Goal: Task Accomplishment & Management: Manage account settings

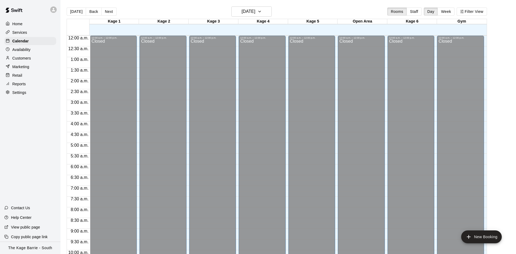
scroll to position [275, 0]
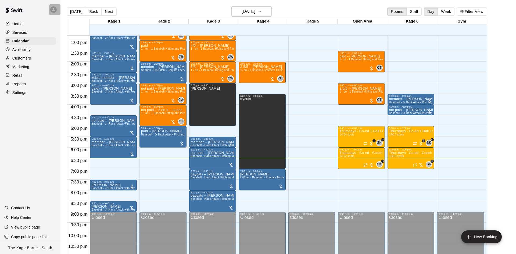
click at [56, 11] on div at bounding box center [53, 9] width 6 height 6
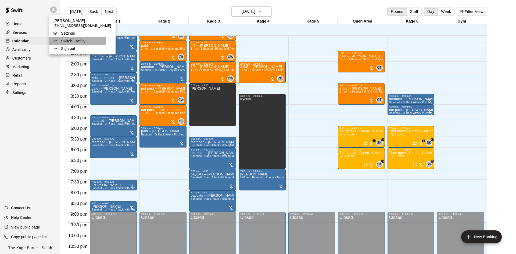
click at [56, 42] on icon at bounding box center [55, 41] width 4 height 4
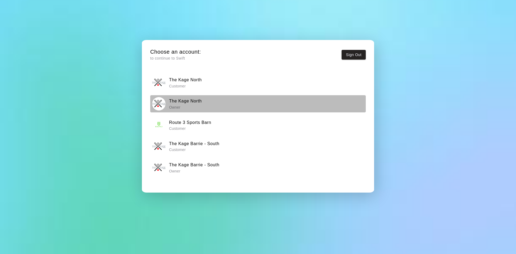
click at [179, 106] on p "Owner" at bounding box center [185, 107] width 33 height 5
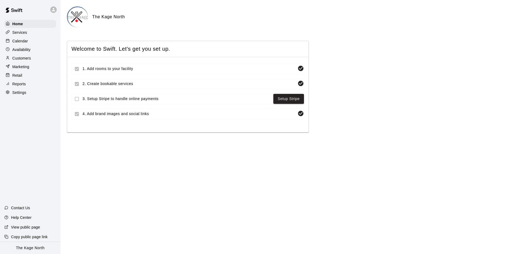
click at [29, 43] on div "Calendar" at bounding box center [30, 41] width 52 height 8
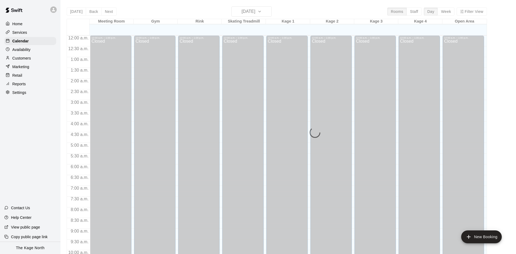
scroll to position [275, 0]
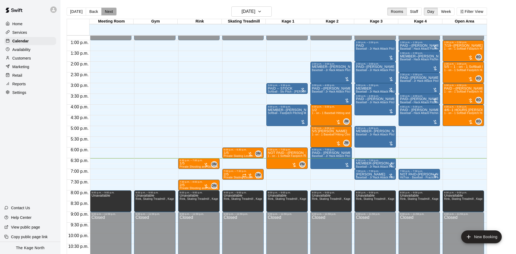
click at [105, 12] on button "Next" at bounding box center [108, 12] width 15 height 8
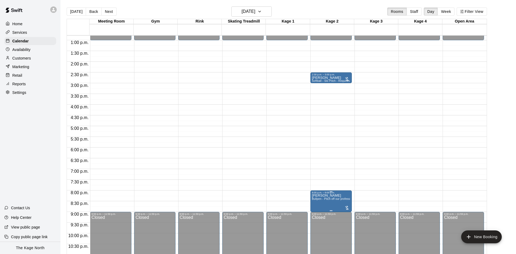
click at [347, 194] on div "8:00 p.m. – 9:00 p.m." at bounding box center [331, 192] width 38 height 3
click at [317, 195] on icon "edit" at bounding box center [316, 197] width 6 height 6
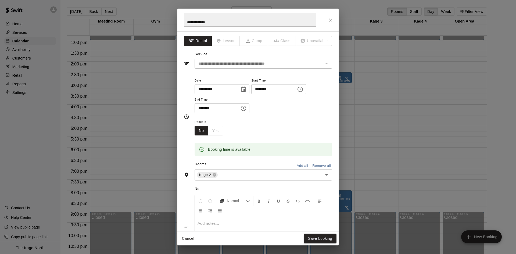
click at [184, 22] on h2 "**********" at bounding box center [249, 20] width 145 height 23
click at [184, 22] on input "**********" at bounding box center [250, 20] width 132 height 14
type input "**********"
click at [328, 237] on button "Save booking" at bounding box center [319, 239] width 33 height 10
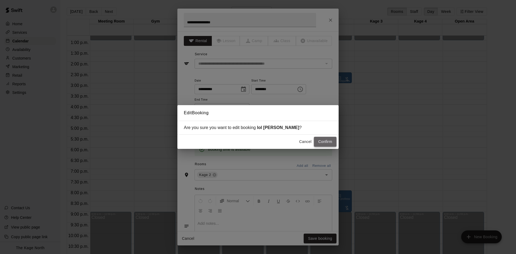
click at [322, 143] on button "Confirm" at bounding box center [325, 142] width 23 height 10
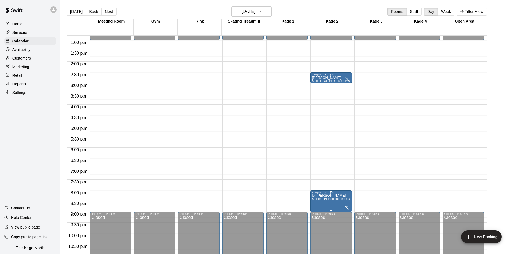
click at [317, 200] on span "Bullpen - Pitch off our professional turfed mound" at bounding box center [343, 199] width 62 height 3
click at [314, 203] on icon "edit" at bounding box center [316, 204] width 6 height 6
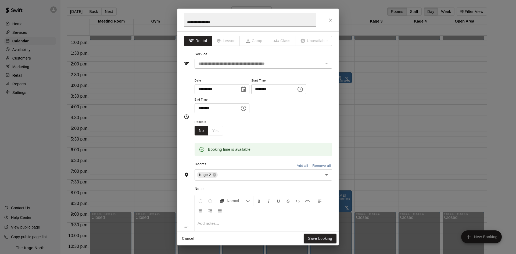
drag, startPoint x: 191, startPoint y: 23, endPoint x: 179, endPoint y: 26, distance: 12.4
click at [184, 26] on input "**********" at bounding box center [250, 20] width 132 height 14
type input "**********"
click at [313, 235] on button "Save booking" at bounding box center [319, 239] width 33 height 10
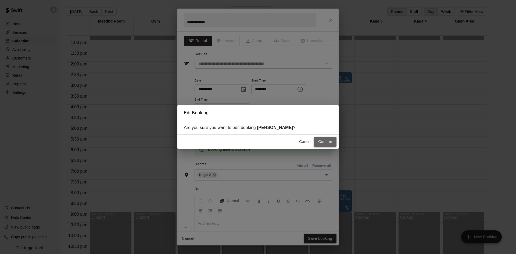
click at [315, 142] on button "Confirm" at bounding box center [325, 142] width 23 height 10
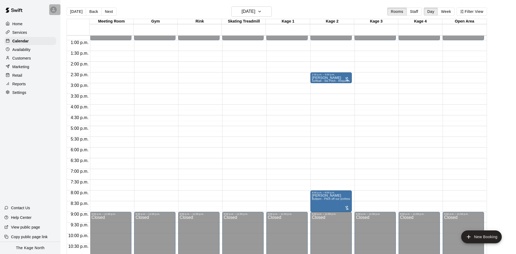
click at [55, 13] on div at bounding box center [54, 9] width 11 height 11
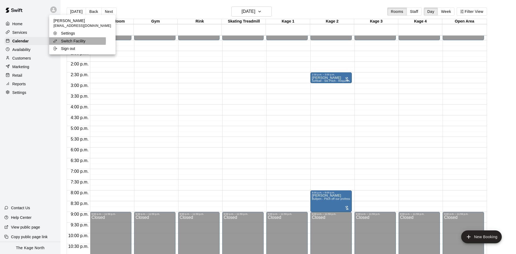
click at [60, 41] on div "Switch Facility" at bounding box center [70, 40] width 35 height 5
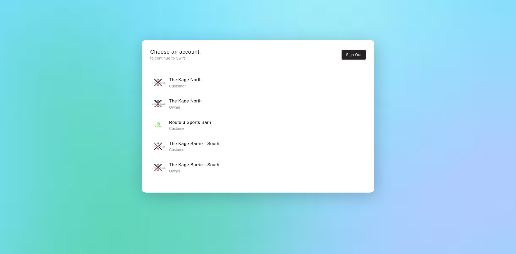
click at [177, 168] on h6 "The Kage Barrie - South" at bounding box center [194, 165] width 50 height 7
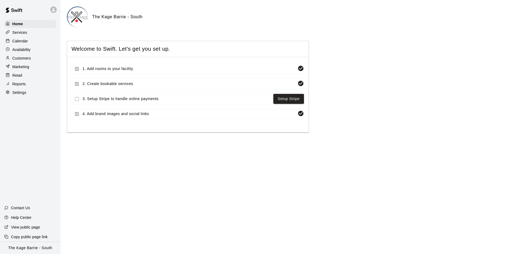
click at [45, 41] on div "Calendar" at bounding box center [30, 41] width 52 height 8
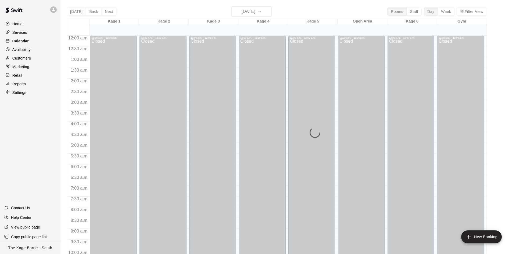
scroll to position [275, 0]
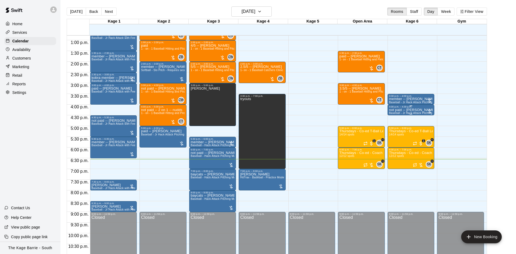
click at [417, 108] on div "4:00 p.m. – 4:30 p.m." at bounding box center [411, 107] width 44 height 3
click at [389, 110] on button "edit" at bounding box center [394, 111] width 11 height 11
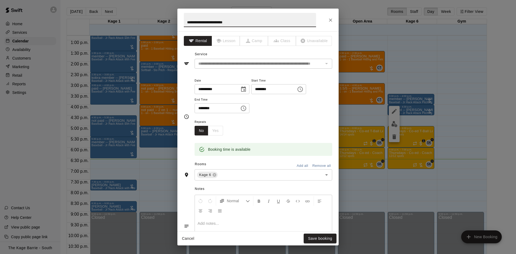
drag, startPoint x: 192, startPoint y: 24, endPoint x: 187, endPoint y: 24, distance: 4.9
click at [184, 25] on input "**********" at bounding box center [250, 20] width 132 height 14
type input "**********"
click at [317, 238] on button "Save booking" at bounding box center [319, 239] width 33 height 10
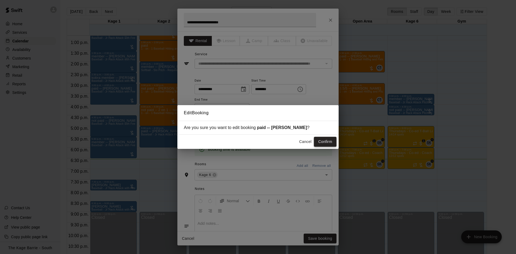
click at [330, 144] on button "Confirm" at bounding box center [325, 142] width 23 height 10
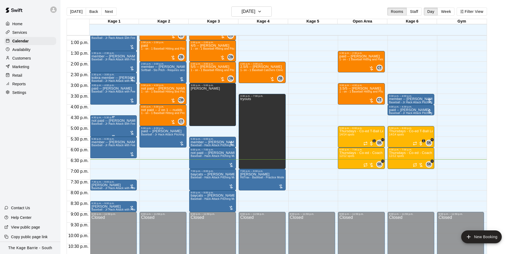
click at [109, 121] on p "not paid -- [PERSON_NAME]" at bounding box center [114, 121] width 44 height 0
click at [93, 126] on icon "edit" at bounding box center [96, 127] width 6 height 6
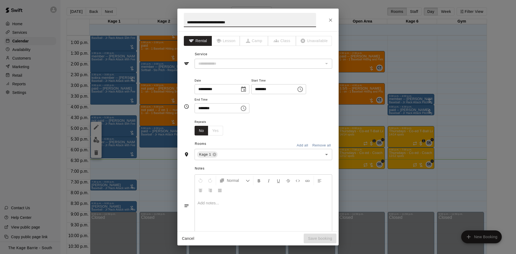
type input "**********"
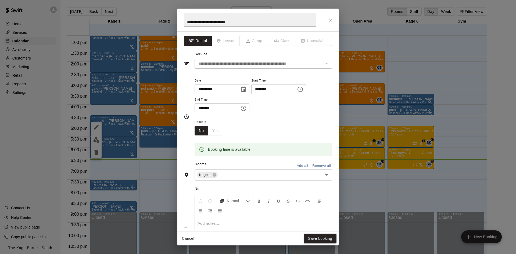
drag, startPoint x: 193, startPoint y: 23, endPoint x: 190, endPoint y: 23, distance: 3.0
click at [188, 23] on input "**********" at bounding box center [250, 20] width 132 height 14
type input "**********"
click at [324, 238] on button "Save booking" at bounding box center [319, 239] width 33 height 10
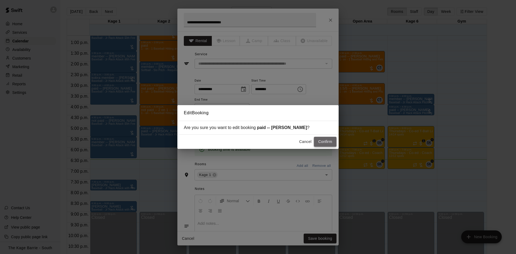
click at [327, 139] on button "Confirm" at bounding box center [325, 142] width 23 height 10
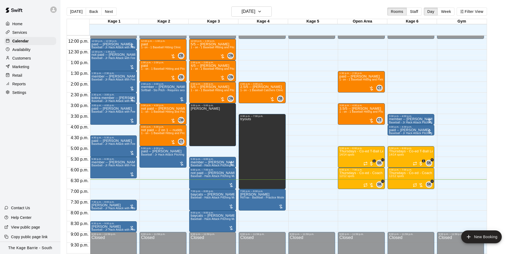
scroll to position [241, 0]
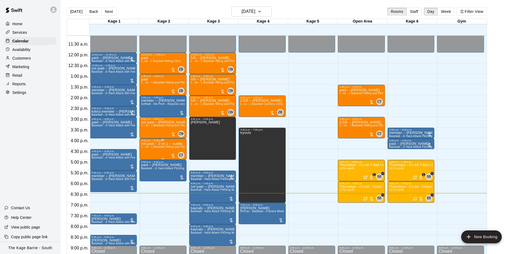
click at [155, 190] on div at bounding box center [258, 127] width 516 height 254
click at [244, 225] on img "edit" at bounding box center [245, 226] width 6 height 6
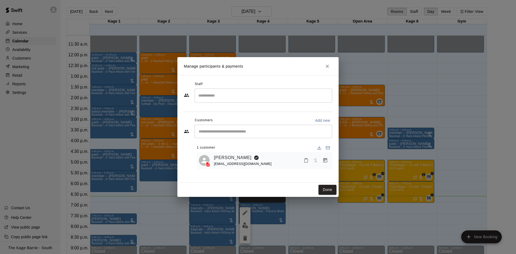
click at [323, 66] on button "Close" at bounding box center [327, 67] width 10 height 10
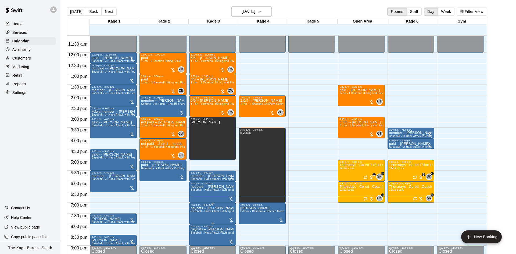
click at [222, 208] on p "baycats -- [PERSON_NAME]" at bounding box center [213, 208] width 44 height 0
click at [323, 232] on div at bounding box center [258, 127] width 516 height 254
click at [215, 208] on p "baycats -- [PERSON_NAME]" at bounding box center [213, 208] width 44 height 0
click at [197, 227] on img "edit" at bounding box center [195, 228] width 6 height 6
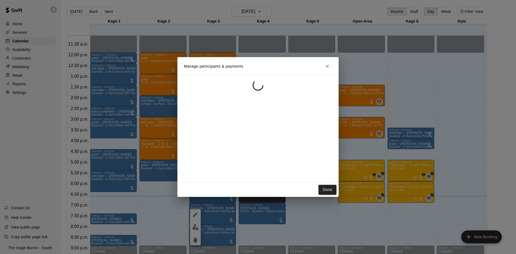
click at [197, 227] on div "Manage participants & payments Done" at bounding box center [258, 127] width 516 height 254
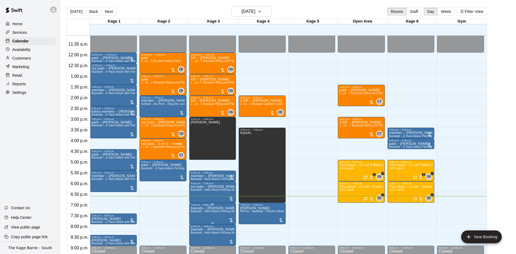
click at [194, 226] on img "edit" at bounding box center [195, 226] width 6 height 6
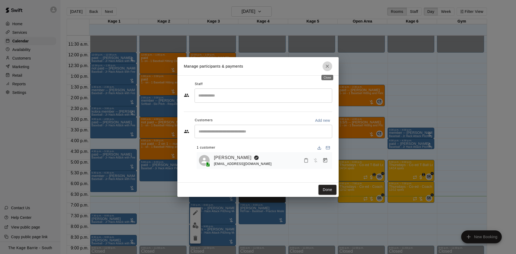
click at [326, 65] on icon "Close" at bounding box center [326, 66] width 5 height 5
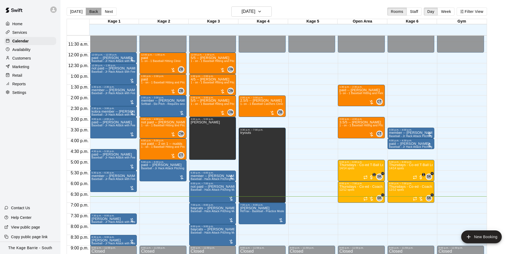
click at [93, 11] on button "Back" at bounding box center [94, 12] width 16 height 8
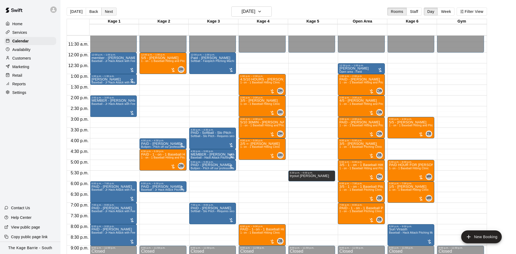
click at [108, 10] on button "Next" at bounding box center [108, 12] width 15 height 8
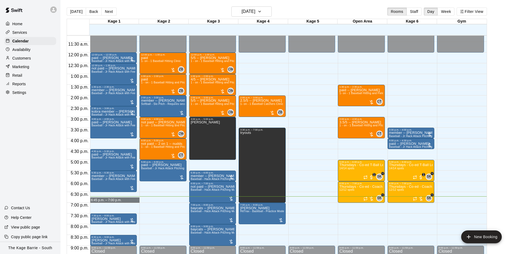
click at [137, 201] on div "12:00 a.m. – 12:00 p.m. Closed 12:00 p.m. – 12:30 p.m. paid -- [PERSON_NAME] Ba…" at bounding box center [115, 53] width 50 height 516
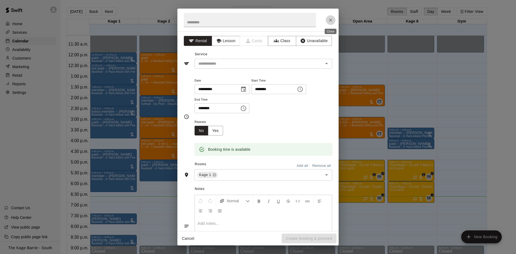
click at [330, 17] on button "Close" at bounding box center [331, 20] width 10 height 10
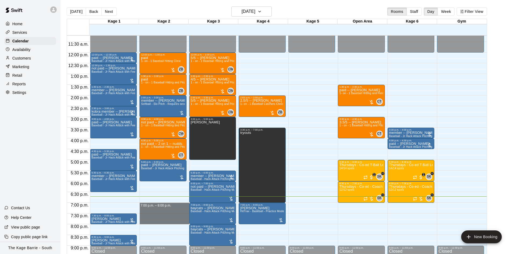
drag, startPoint x: 140, startPoint y: 205, endPoint x: 142, endPoint y: 222, distance: 17.6
click at [142, 222] on div "12:00 a.m. – 12:00 p.m. Closed 12:00 p.m. – 1:00 p.m. paid 1- on - 1 Baseball H…" at bounding box center [164, 53] width 50 height 516
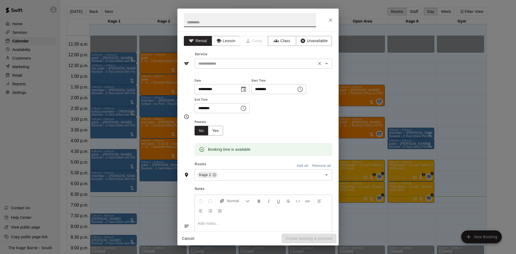
click at [227, 68] on div "​" at bounding box center [263, 64] width 138 height 10
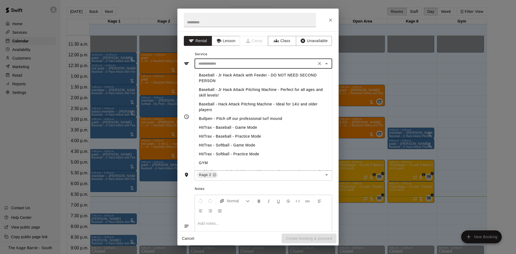
click at [262, 91] on li "Baseball - Jr Hack Attack Pitching Machine - Perfect for all ages and skill lev…" at bounding box center [263, 92] width 138 height 15
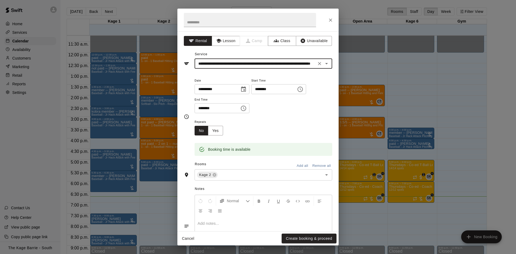
type input "**********"
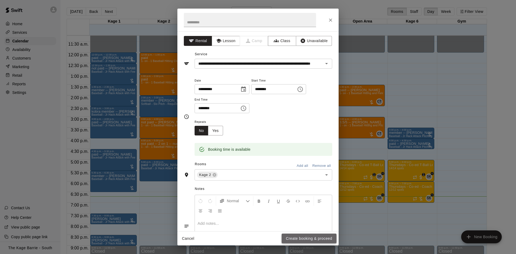
click at [308, 242] on button "Create booking & proceed" at bounding box center [308, 239] width 55 height 10
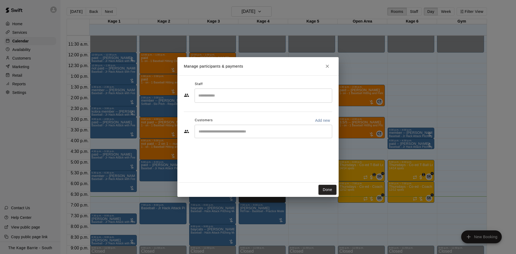
click at [240, 130] on input "Start typing to search customers..." at bounding box center [263, 131] width 133 height 5
type input "*******"
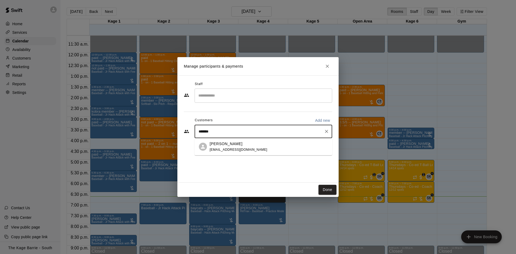
click at [232, 142] on p "[PERSON_NAME]" at bounding box center [225, 144] width 33 height 6
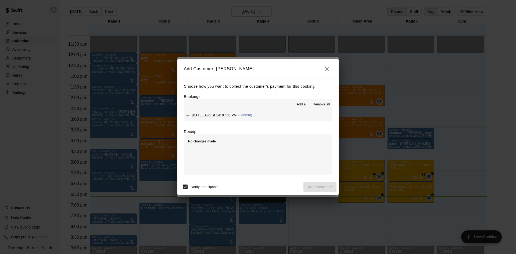
click at [306, 107] on span "Add all" at bounding box center [302, 104] width 11 height 5
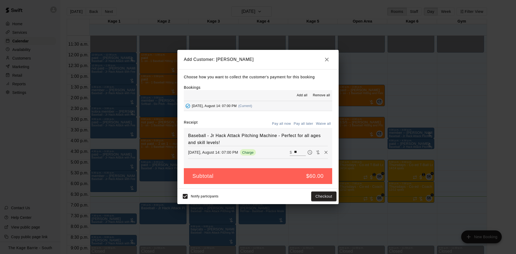
click at [302, 124] on button "Pay all later" at bounding box center [303, 124] width 22 height 8
click at [314, 194] on button "Add customer" at bounding box center [319, 197] width 33 height 10
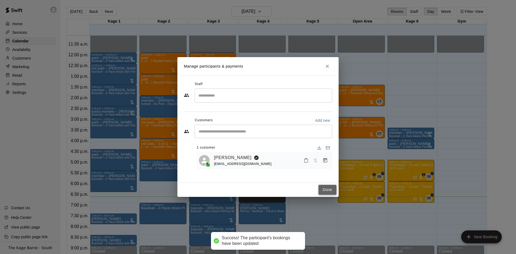
click at [331, 188] on button "Done" at bounding box center [327, 190] width 18 height 10
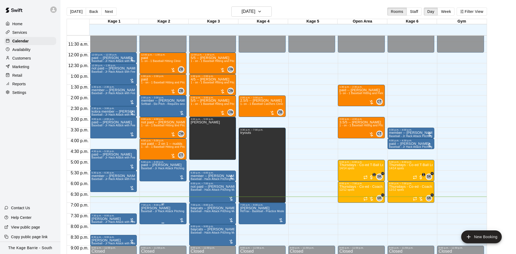
click at [156, 213] on span "Baseball - Jr Hack Attack Pitching Machine - Perfect for all ages and skill lev…" at bounding box center [192, 211] width 102 height 3
click at [146, 218] on icon "edit" at bounding box center [145, 217] width 6 height 6
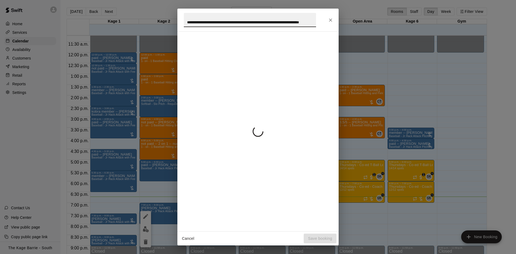
scroll to position [0, 20]
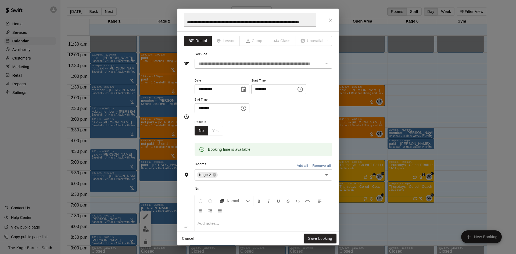
click at [273, 24] on input "**********" at bounding box center [250, 20] width 132 height 14
click at [273, 23] on input "**********" at bounding box center [250, 20] width 132 height 14
click at [206, 21] on input "**********" at bounding box center [250, 20] width 132 height 14
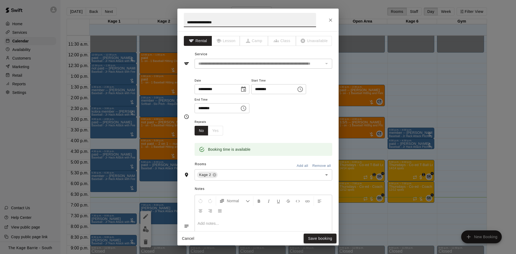
type input "**********"
click at [323, 240] on button "Save booking" at bounding box center [319, 239] width 33 height 10
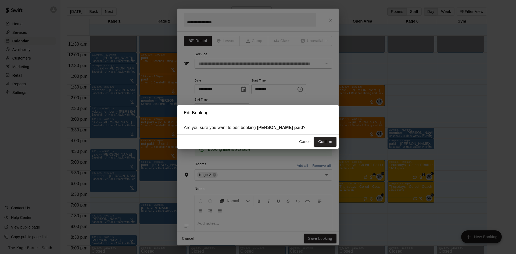
click at [324, 140] on button "Confirm" at bounding box center [325, 142] width 23 height 10
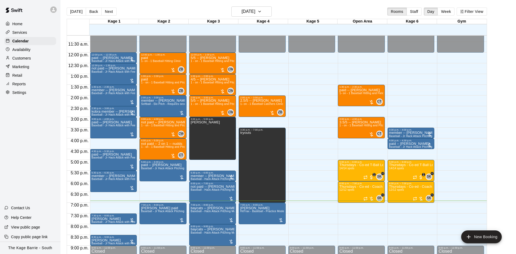
click at [107, 12] on button "Next" at bounding box center [108, 12] width 15 height 8
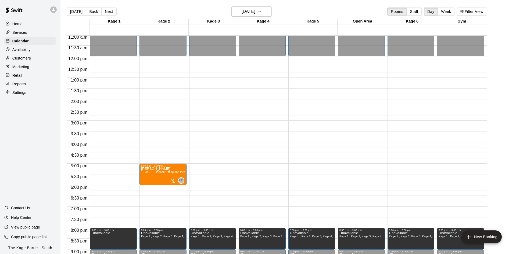
scroll to position [241, 0]
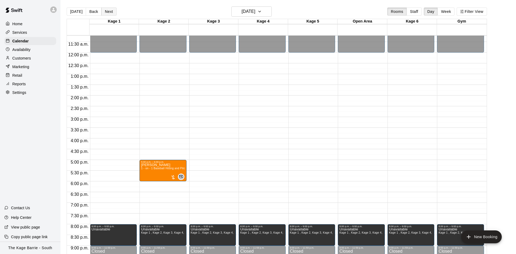
click at [110, 11] on button "Next" at bounding box center [108, 12] width 15 height 8
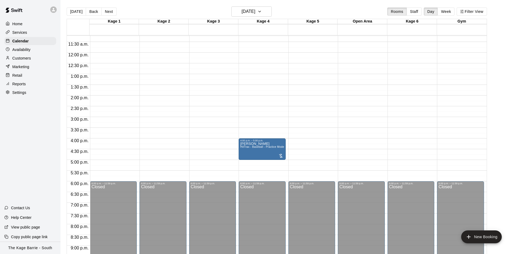
scroll to position [207, 0]
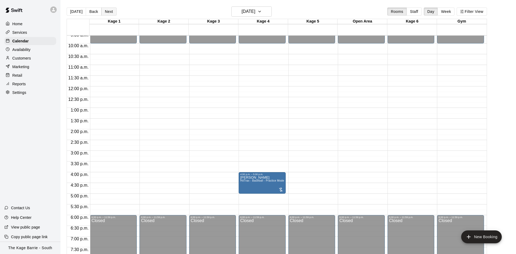
click at [109, 11] on button "Next" at bounding box center [108, 12] width 15 height 8
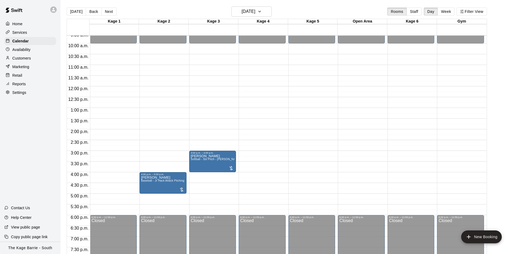
click at [107, 16] on div "[DATE] Back [DATE][DATE] Rooms Staff Day Week Filter View" at bounding box center [277, 12] width 420 height 12
click at [202, 156] on p "[PERSON_NAME]" at bounding box center [213, 156] width 44 height 0
click at [194, 175] on img "edit" at bounding box center [195, 175] width 6 height 6
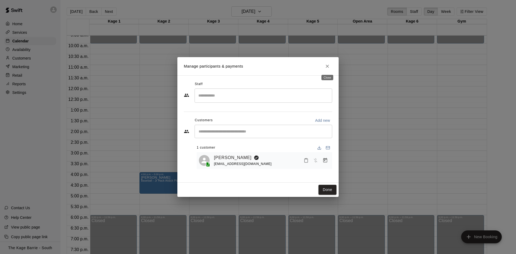
click at [327, 68] on icon "Close" at bounding box center [326, 66] width 5 height 5
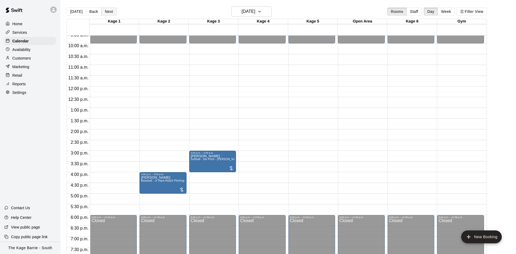
click at [113, 12] on button "Next" at bounding box center [108, 12] width 15 height 8
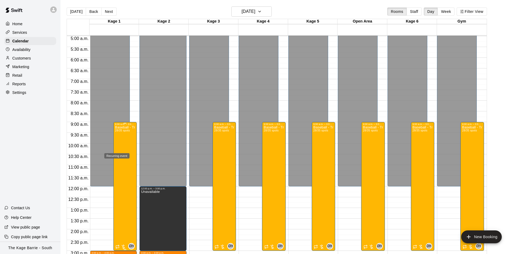
scroll to position [106, 0]
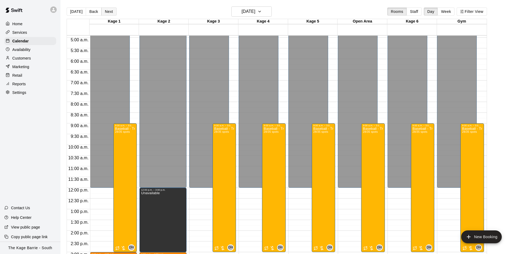
click at [107, 12] on button "Next" at bounding box center [108, 12] width 15 height 8
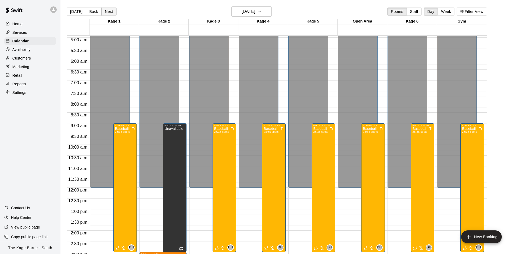
click at [108, 10] on button "Next" at bounding box center [108, 12] width 15 height 8
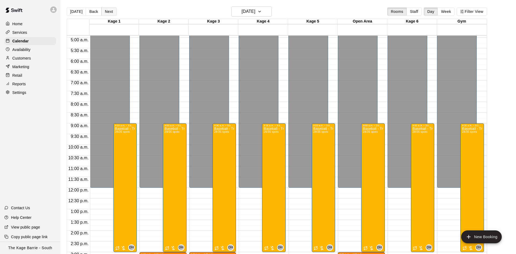
click at [108, 15] on button "Next" at bounding box center [108, 12] width 15 height 8
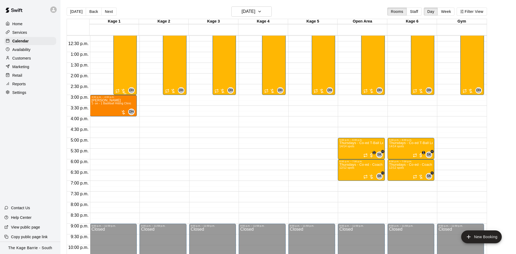
scroll to position [275, 0]
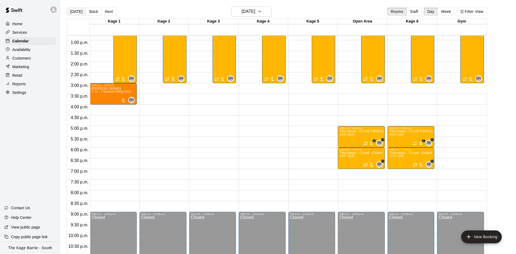
click at [72, 13] on button "[DATE]" at bounding box center [76, 12] width 19 height 8
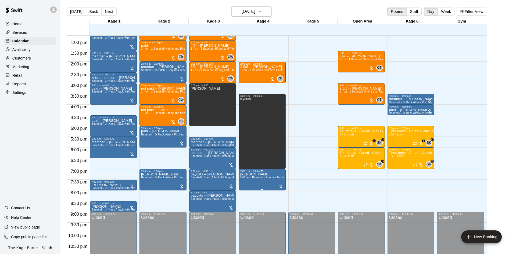
click at [270, 179] on span "HitTrax - Baseball - Practice Mode" at bounding box center [262, 177] width 44 height 3
click at [243, 197] on img "edit" at bounding box center [245, 196] width 6 height 6
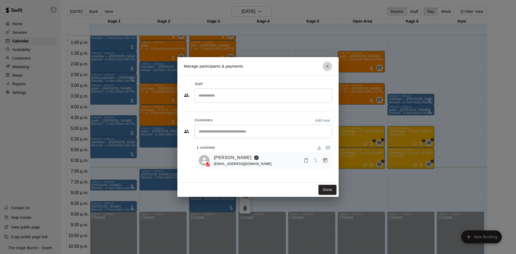
click at [329, 64] on icon "Close" at bounding box center [326, 66] width 5 height 5
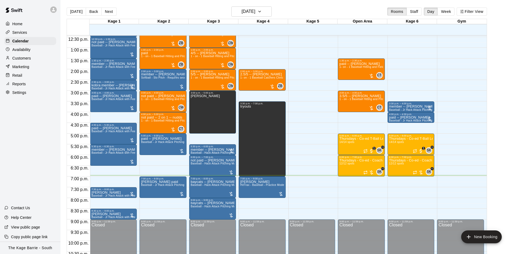
scroll to position [258, 0]
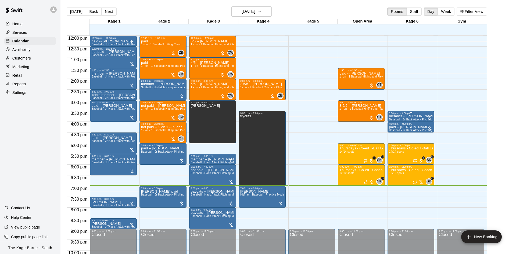
click at [419, 115] on div "3:30 p.m. – 4:00 p.m." at bounding box center [411, 113] width 44 height 3
click at [393, 129] on img "edit" at bounding box center [394, 131] width 6 height 6
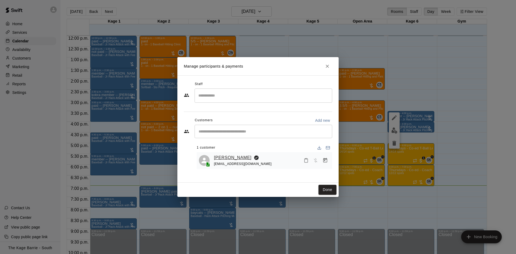
click at [233, 159] on link "[PERSON_NAME]" at bounding box center [233, 157] width 38 height 7
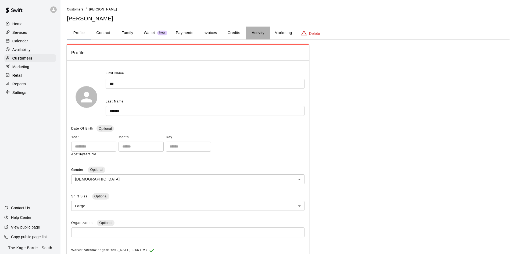
click at [257, 30] on button "Activity" at bounding box center [258, 33] width 24 height 13
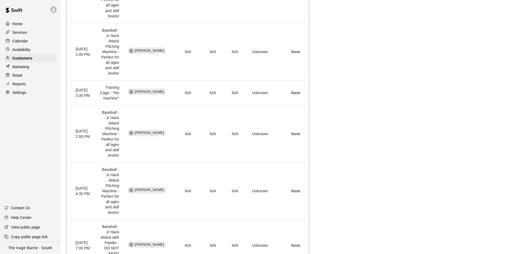
scroll to position [376, 0]
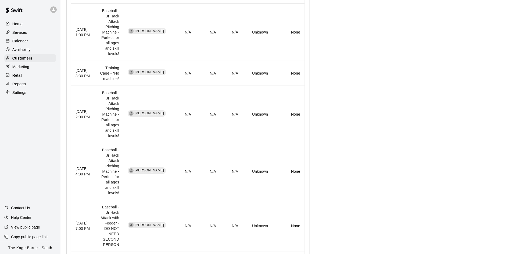
click at [20, 39] on p "Calendar" at bounding box center [20, 40] width 16 height 5
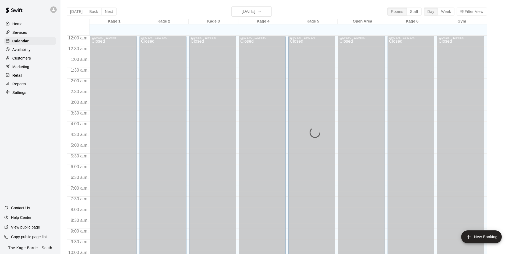
scroll to position [275, 0]
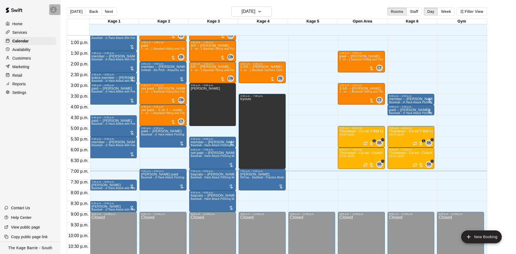
click at [57, 10] on div at bounding box center [54, 9] width 11 height 11
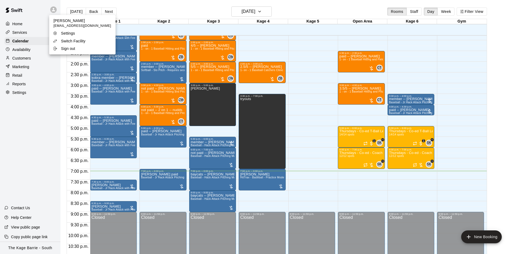
click at [56, 40] on icon at bounding box center [54, 40] width 3 height 3
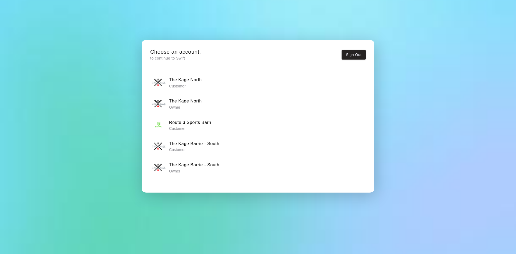
click at [201, 105] on p "Owner" at bounding box center [185, 107] width 33 height 5
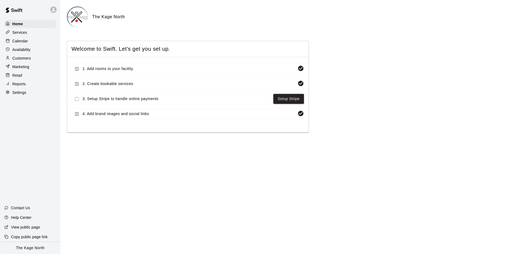
click at [13, 40] on p "Calendar" at bounding box center [20, 40] width 16 height 5
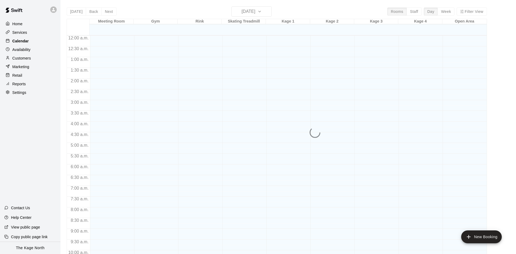
scroll to position [275, 0]
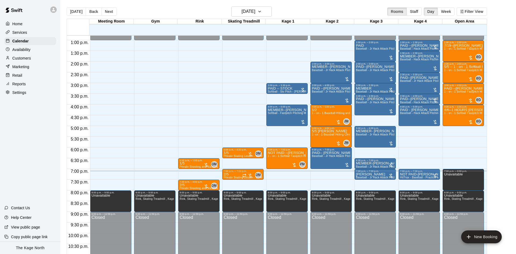
click at [53, 9] on icon at bounding box center [53, 9] width 3 height 3
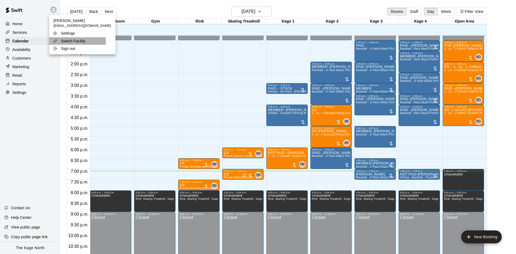
click at [59, 41] on div "Switch Facility" at bounding box center [70, 40] width 35 height 5
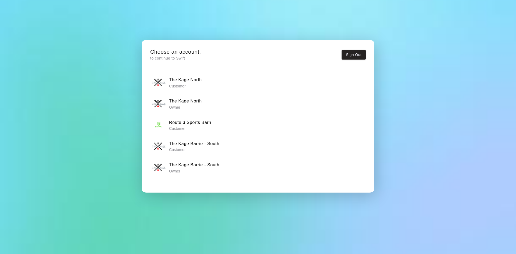
drag, startPoint x: 183, startPoint y: 162, endPoint x: 180, endPoint y: 162, distance: 3.8
click at [183, 163] on h6 "The Kage Barrie - South" at bounding box center [194, 165] width 50 height 7
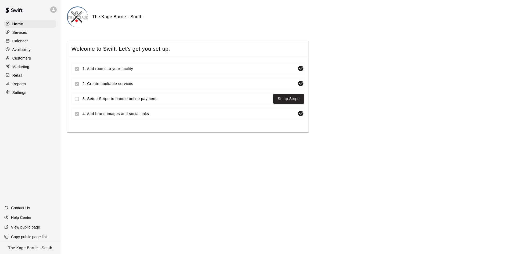
drag, startPoint x: 21, startPoint y: 43, endPoint x: 25, endPoint y: 44, distance: 4.5
click at [21, 43] on p "Calendar" at bounding box center [20, 40] width 16 height 5
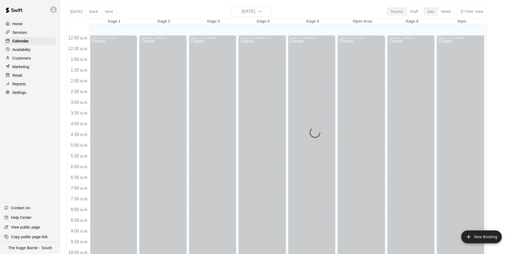
scroll to position [275, 0]
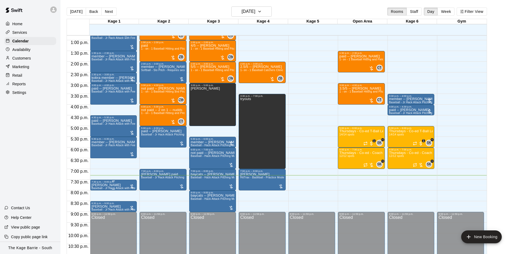
click at [94, 203] on img "edit" at bounding box center [96, 203] width 6 height 6
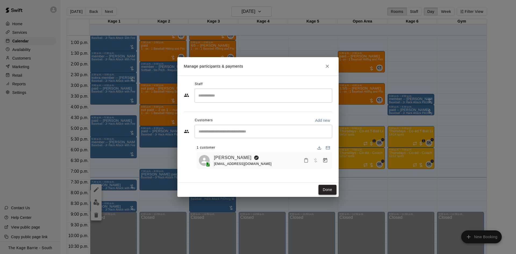
click at [326, 186] on button "Done" at bounding box center [327, 190] width 18 height 10
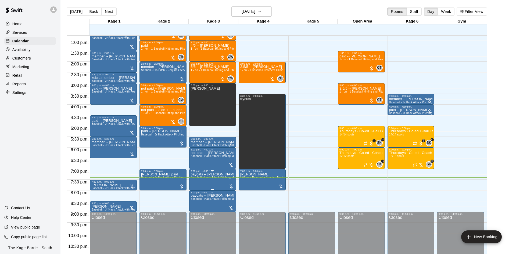
click at [196, 193] on img "edit" at bounding box center [195, 192] width 6 height 6
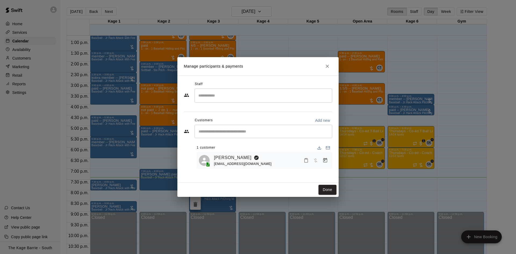
click at [330, 69] on button "Close" at bounding box center [327, 67] width 10 height 10
